Goal: Task Accomplishment & Management: Use online tool/utility

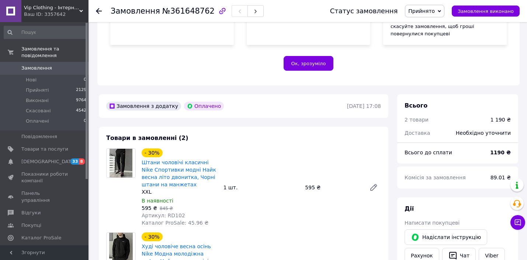
scroll to position [266, 0]
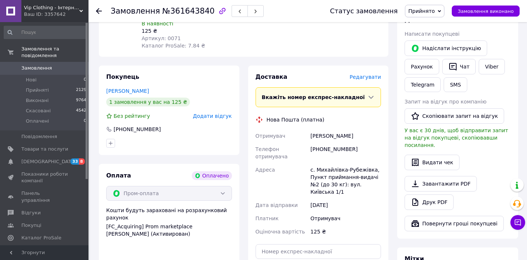
scroll to position [490, 0]
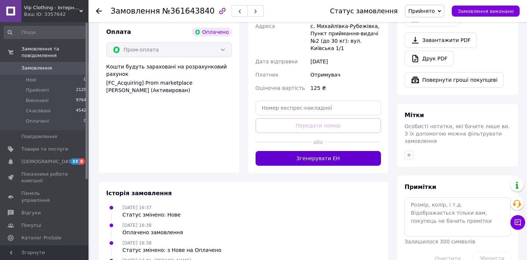
click at [297, 151] on button "Згенерувати ЕН" at bounding box center [318, 158] width 126 height 15
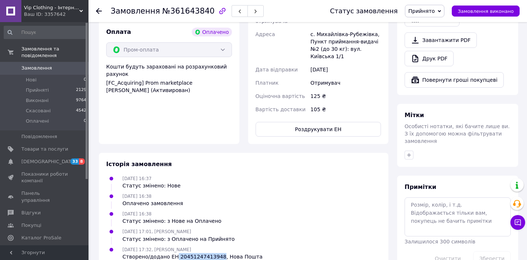
drag, startPoint x: 217, startPoint y: 221, endPoint x: 174, endPoint y: 220, distance: 42.8
click at [174, 253] on div "Створено/додано ЕН 20451247413948, Нова Пошта" at bounding box center [192, 256] width 140 height 7
copy div "20451247413948"
